Goal: Check status: Check status

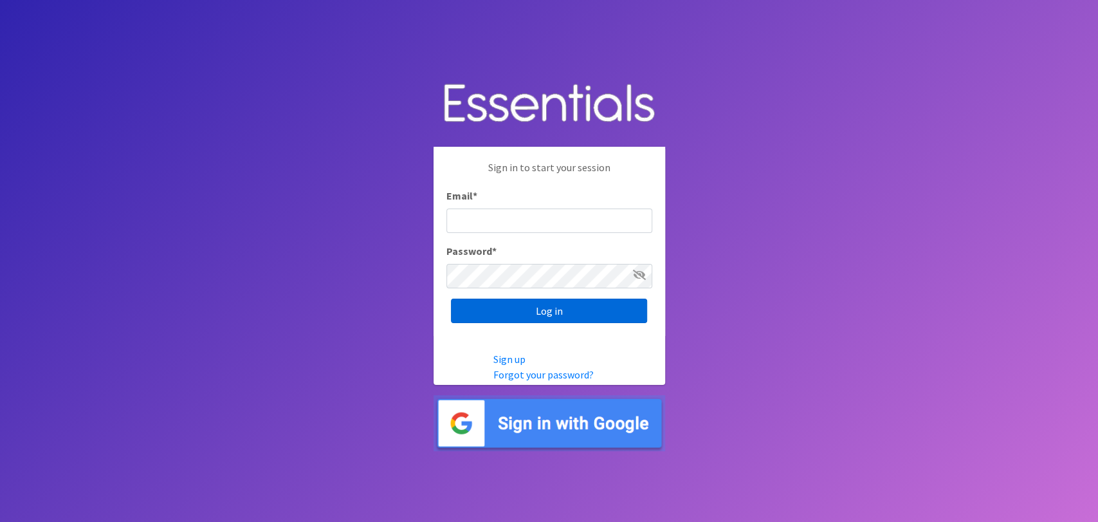
type input "analisacantu@austindiapers.org"
click at [605, 309] on input "Log in" at bounding box center [549, 310] width 196 height 24
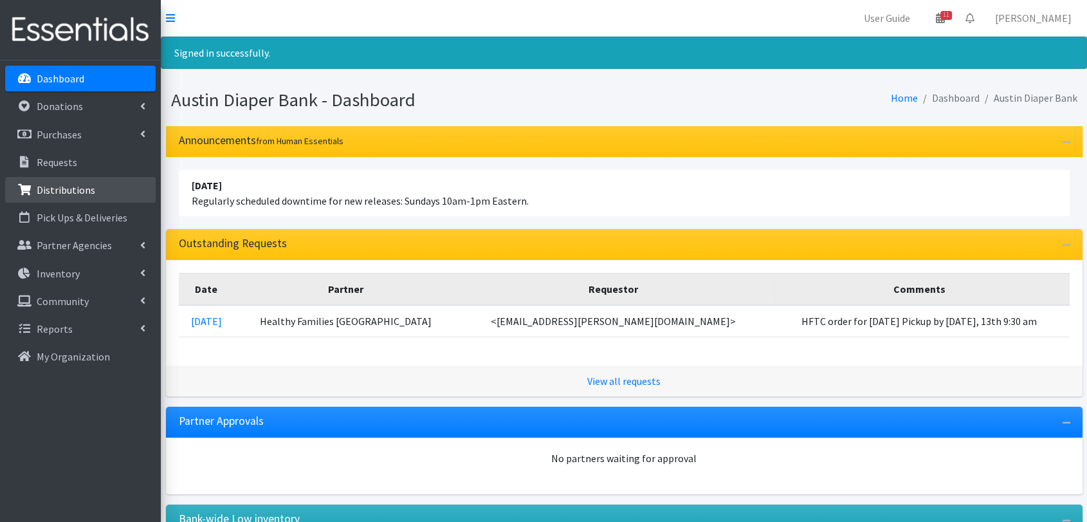
click at [84, 185] on p "Distributions" at bounding box center [66, 189] width 59 height 13
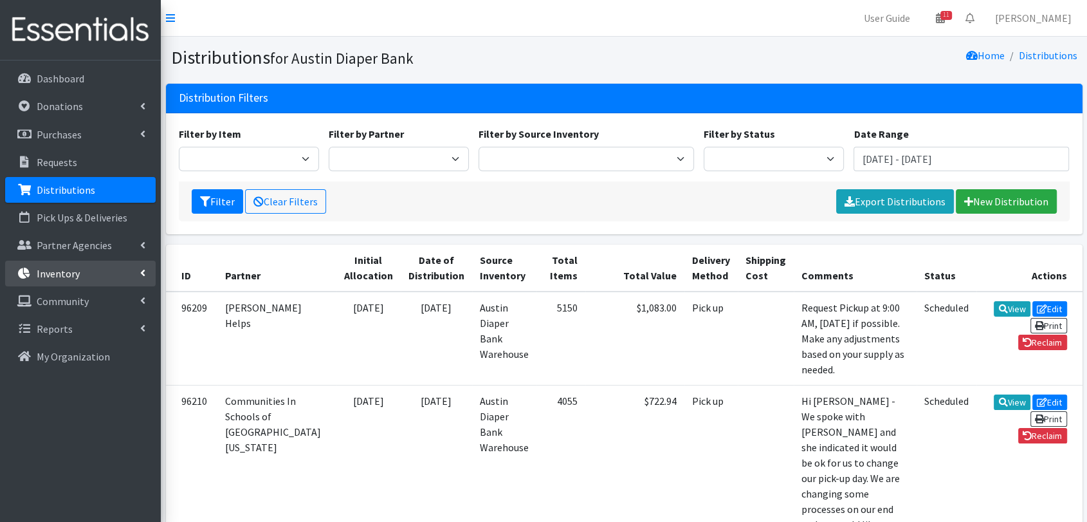
click at [134, 276] on link "Inventory" at bounding box center [80, 274] width 151 height 26
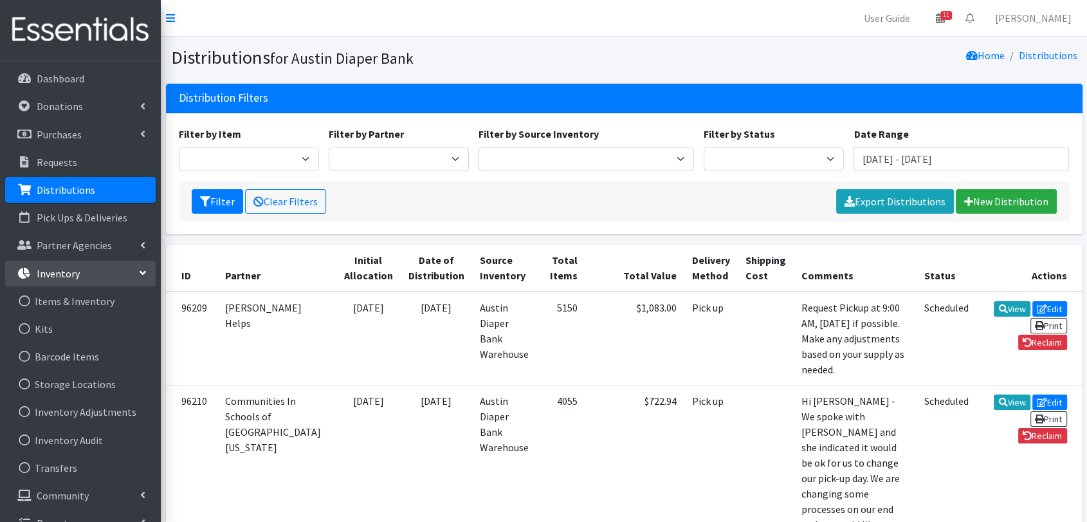
click at [143, 268] on link "Inventory" at bounding box center [80, 274] width 151 height 26
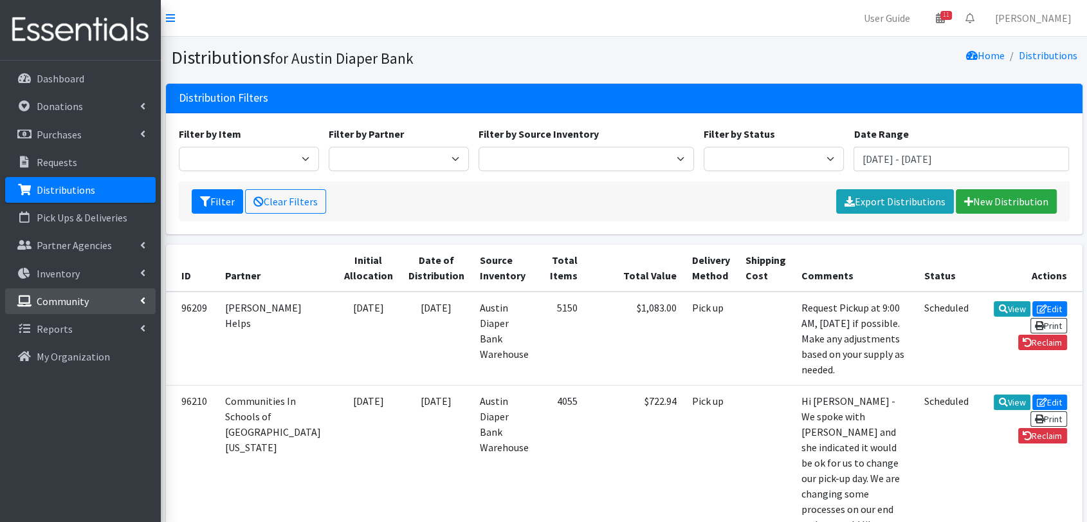
click at [144, 299] on icon at bounding box center [142, 300] width 5 height 10
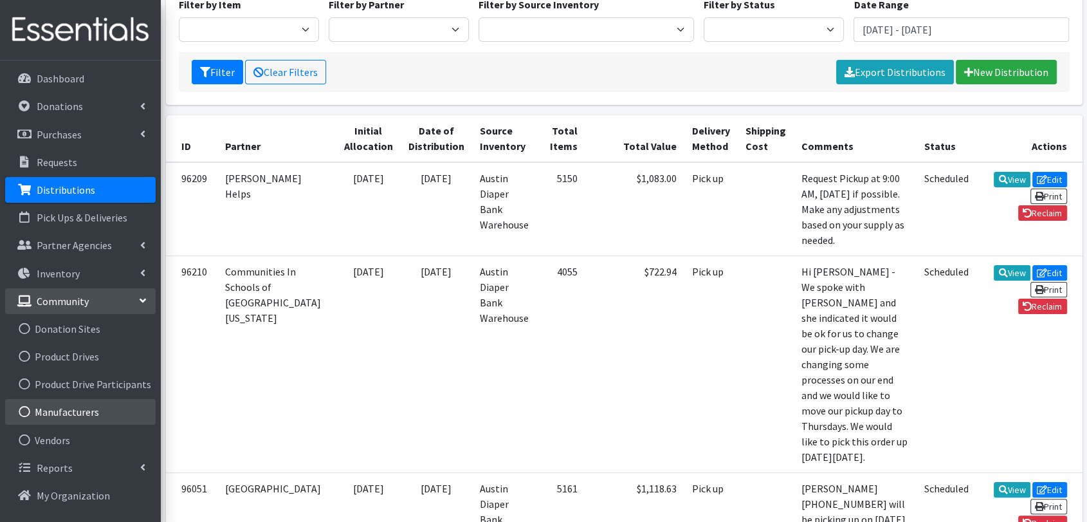
scroll to position [214, 0]
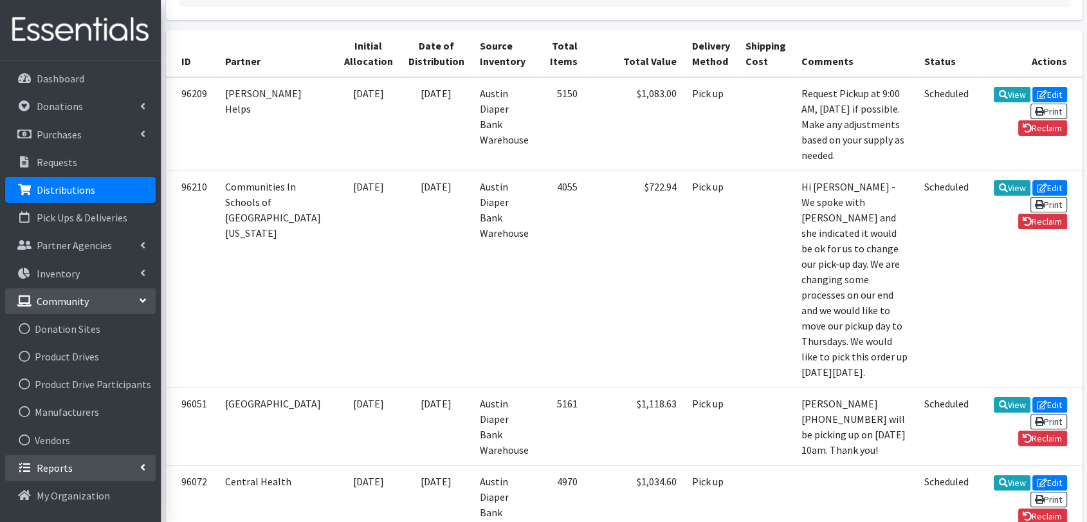
click at [138, 462] on link "Reports" at bounding box center [80, 468] width 151 height 26
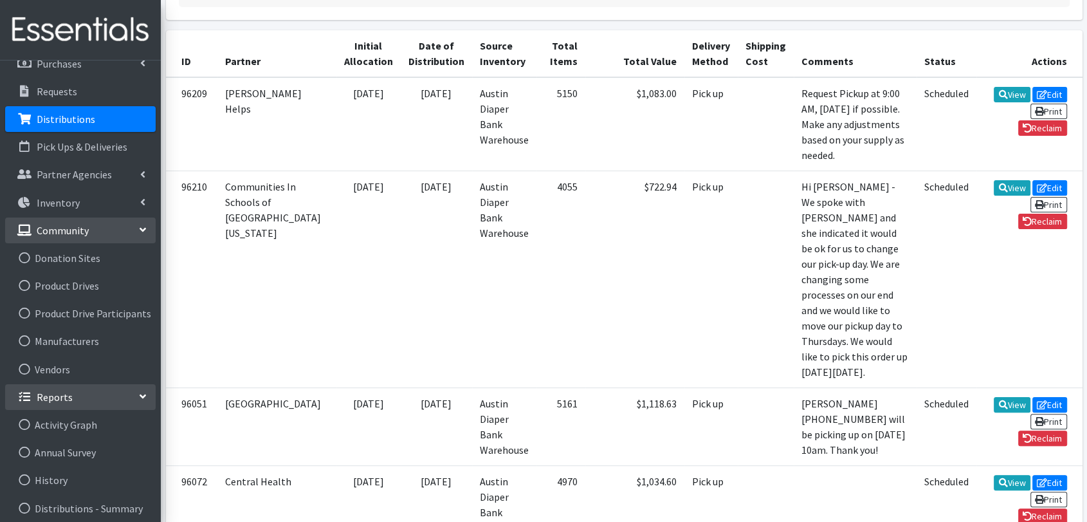
scroll to position [357, 0]
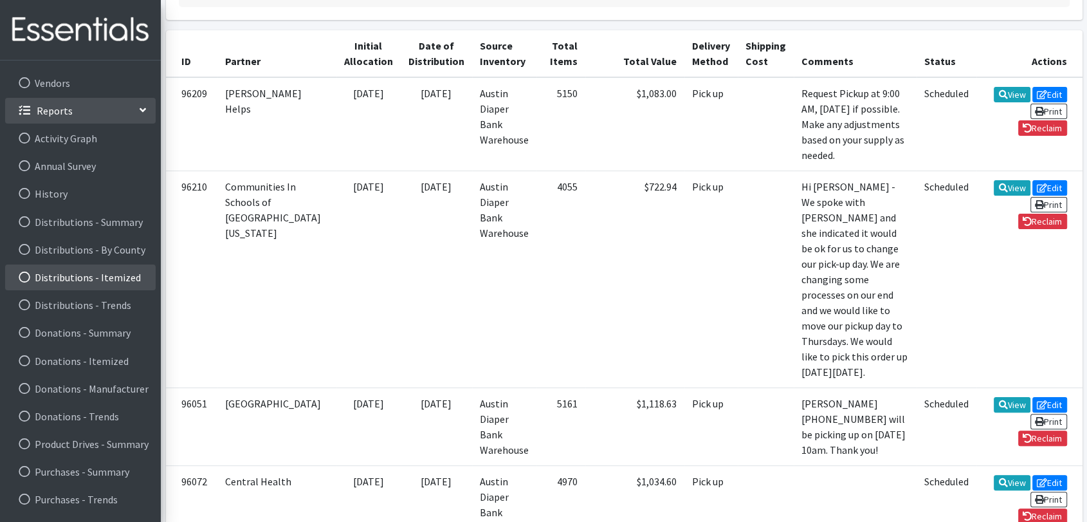
click at [120, 286] on link "Distributions - Itemized" at bounding box center [80, 277] width 151 height 26
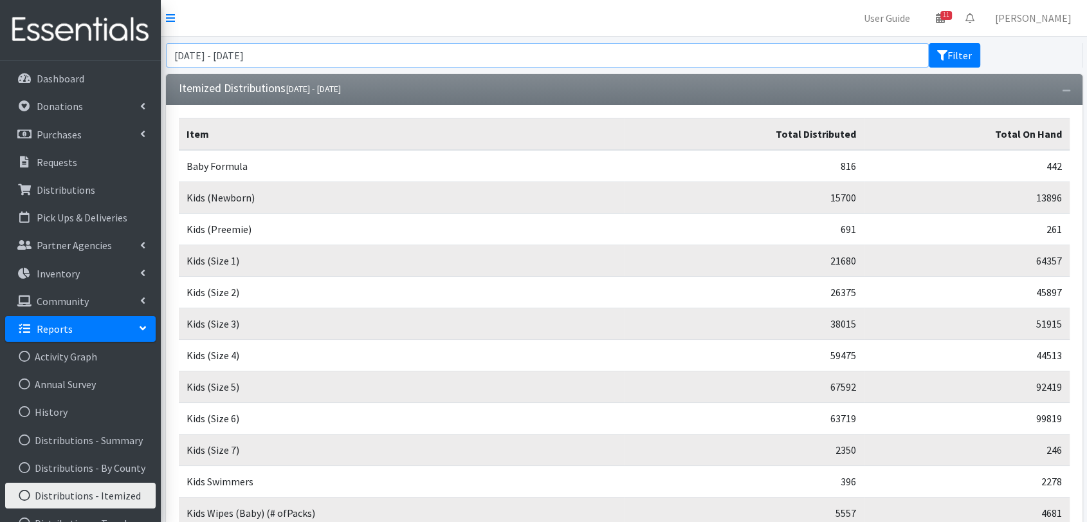
click at [270, 48] on input "July 9, 2025 - October 9, 2025" at bounding box center [548, 55] width 764 height 24
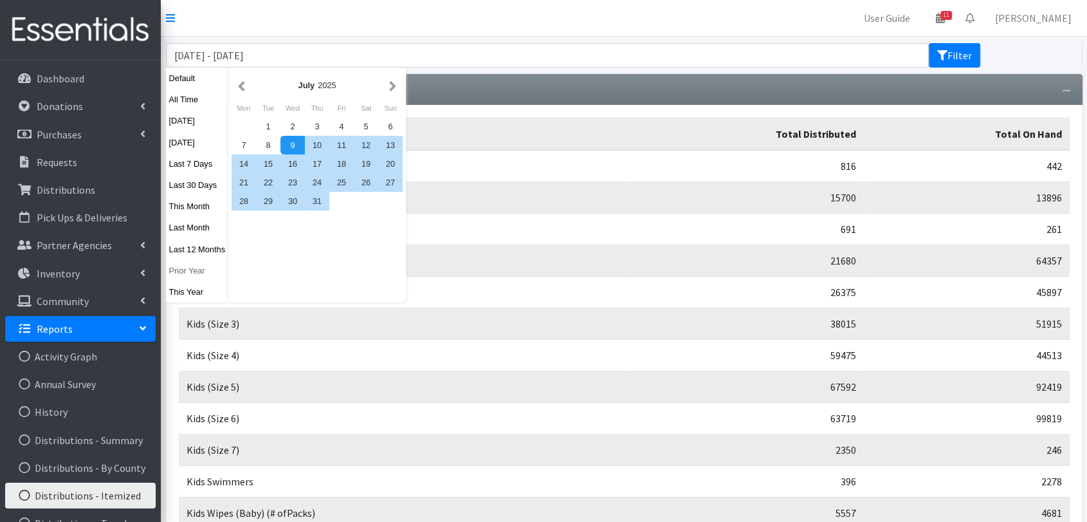
click at [195, 268] on button "Prior Year" at bounding box center [197, 270] width 63 height 19
type input "[DATE] - [DATE]"
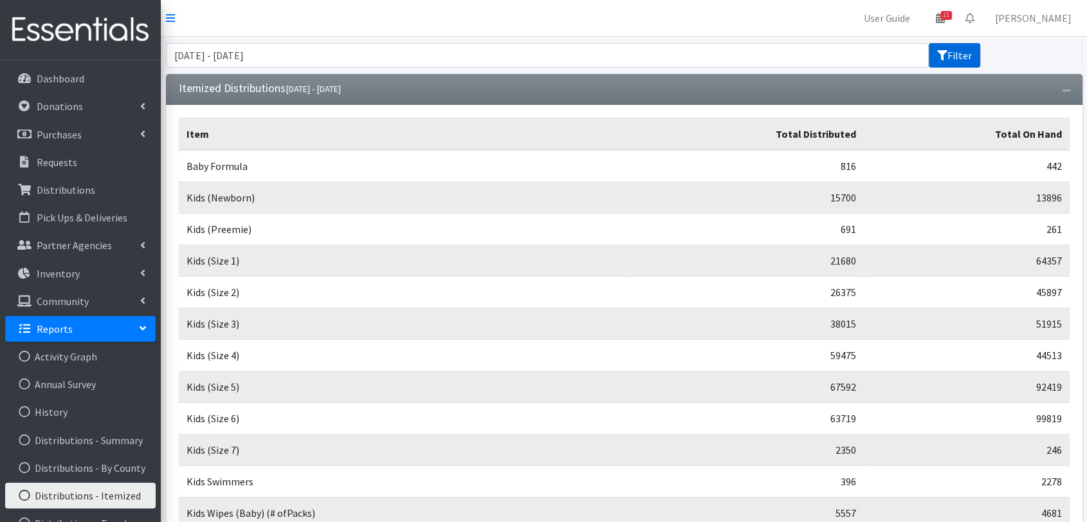
click at [952, 46] on button "Filter" at bounding box center [954, 55] width 51 height 24
click at [363, 48] on input "[DATE] - [DATE]" at bounding box center [548, 55] width 764 height 24
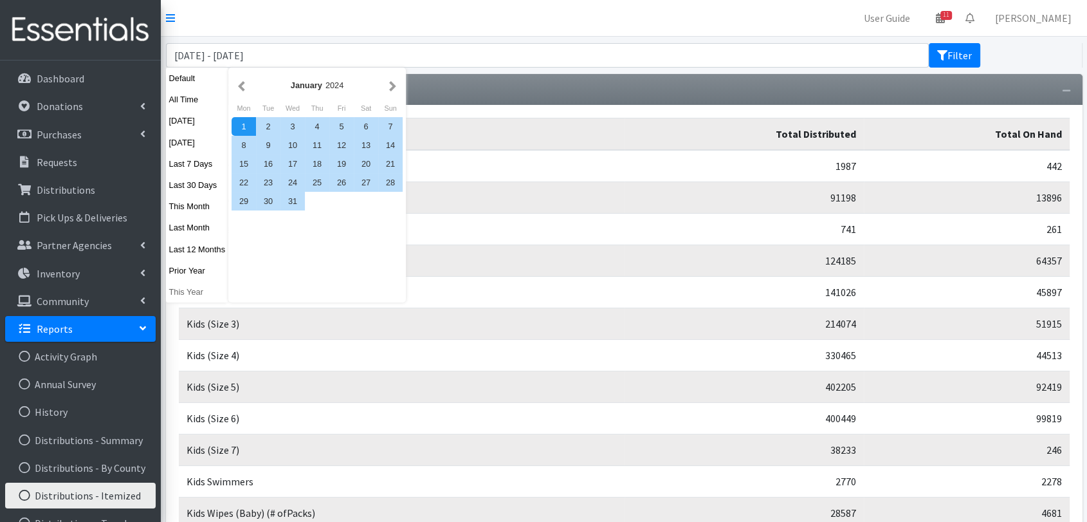
click at [206, 295] on button "This Year" at bounding box center [197, 291] width 63 height 19
type input "[DATE] - [DATE]"
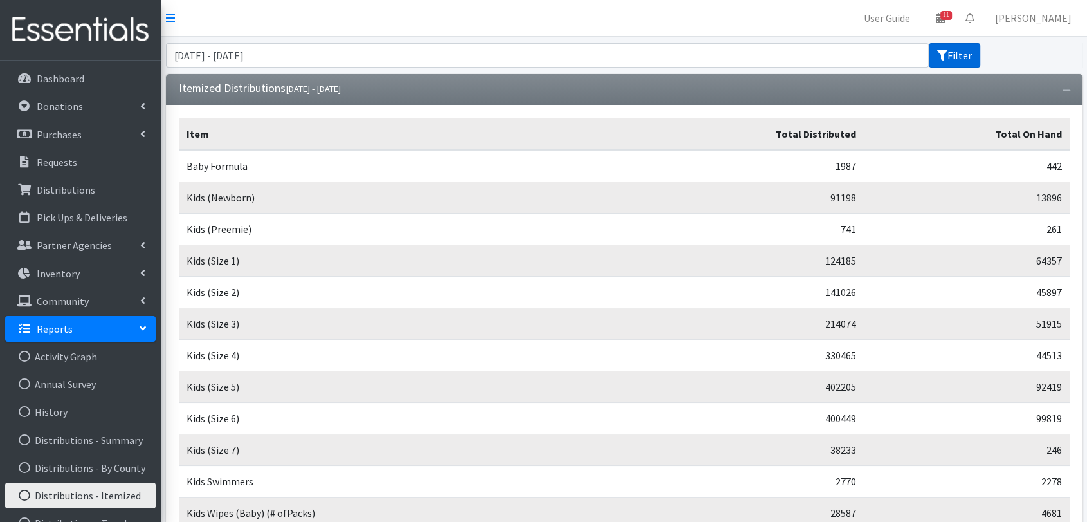
click at [956, 56] on button "Filter" at bounding box center [954, 55] width 51 height 24
